Goal: Transaction & Acquisition: Obtain resource

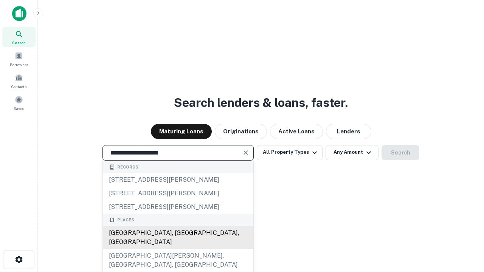
click at [178, 249] on div "[GEOGRAPHIC_DATA], [GEOGRAPHIC_DATA], [GEOGRAPHIC_DATA]" at bounding box center [178, 238] width 150 height 23
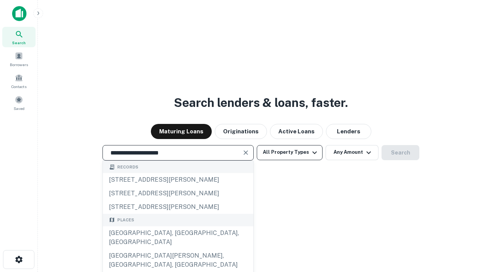
type input "**********"
click at [290, 152] on button "All Property Types" at bounding box center [290, 152] width 66 height 15
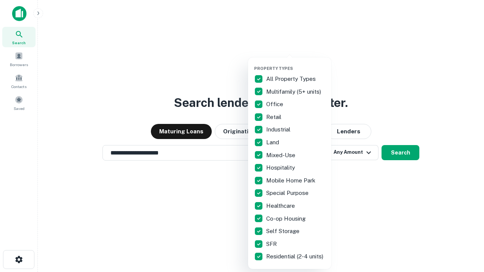
click at [296, 64] on button "button" at bounding box center [295, 64] width 83 height 0
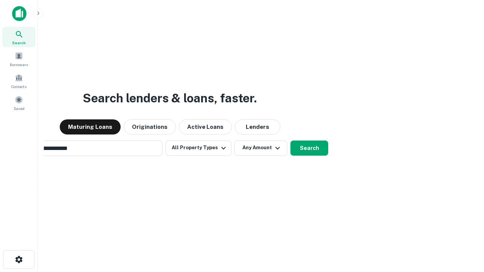
scroll to position [12, 0]
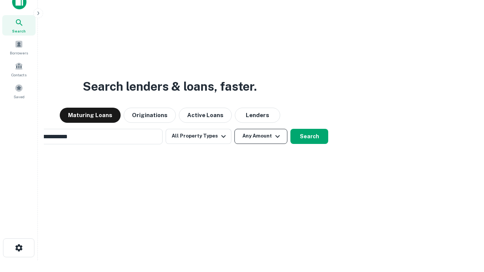
click at [234, 129] on button "Any Amount" at bounding box center [260, 136] width 53 height 15
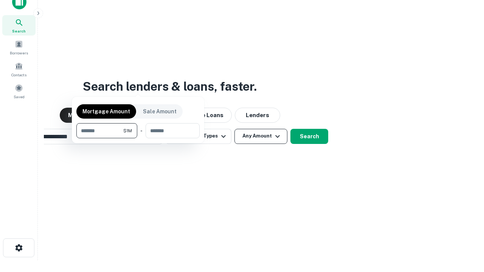
scroll to position [12, 0]
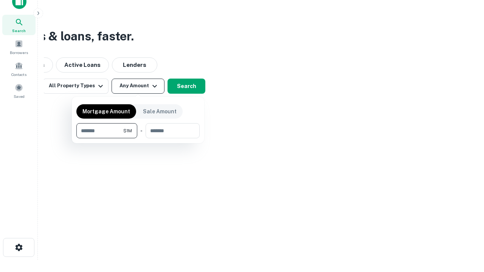
type input "*******"
click at [138, 138] on button "button" at bounding box center [137, 138] width 123 height 0
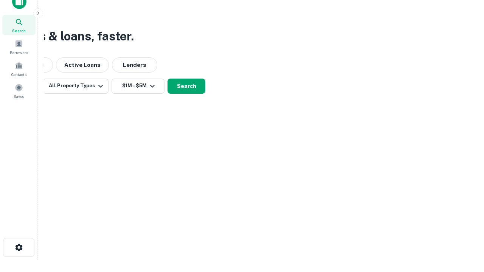
scroll to position [5, 140]
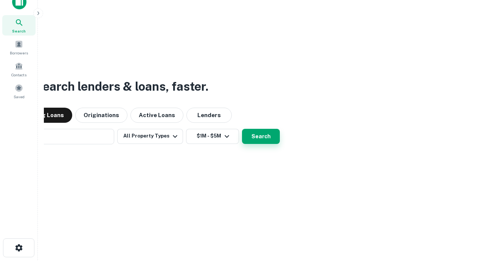
click at [242, 129] on button "Search" at bounding box center [261, 136] width 38 height 15
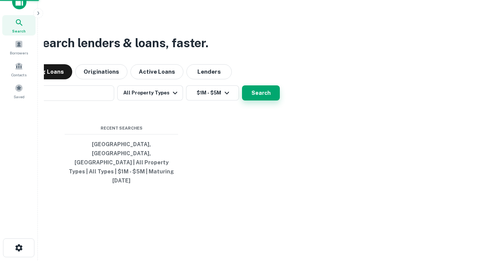
scroll to position [20, 214]
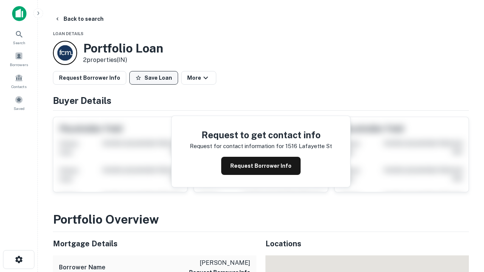
click at [154, 78] on button "Save Loan" at bounding box center [153, 78] width 49 height 14
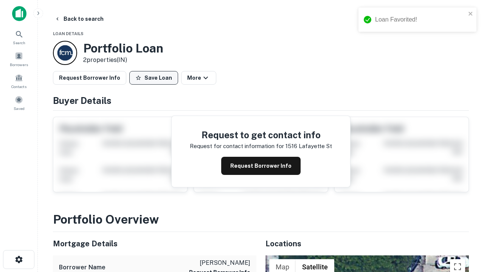
click at [155, 78] on button "Save Loan" at bounding box center [153, 78] width 49 height 14
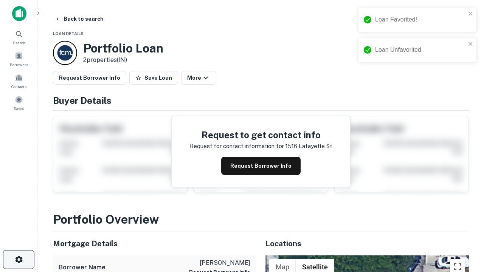
click at [19, 260] on icon "button" at bounding box center [18, 259] width 9 height 9
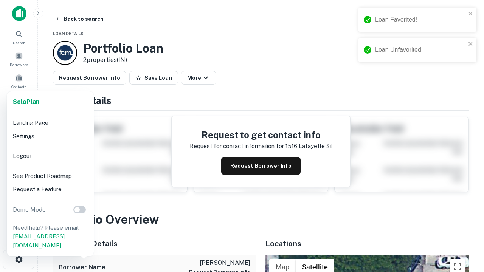
click at [50, 156] on li "Logout" at bounding box center [50, 156] width 81 height 14
